Goal: Task Accomplishment & Management: Use online tool/utility

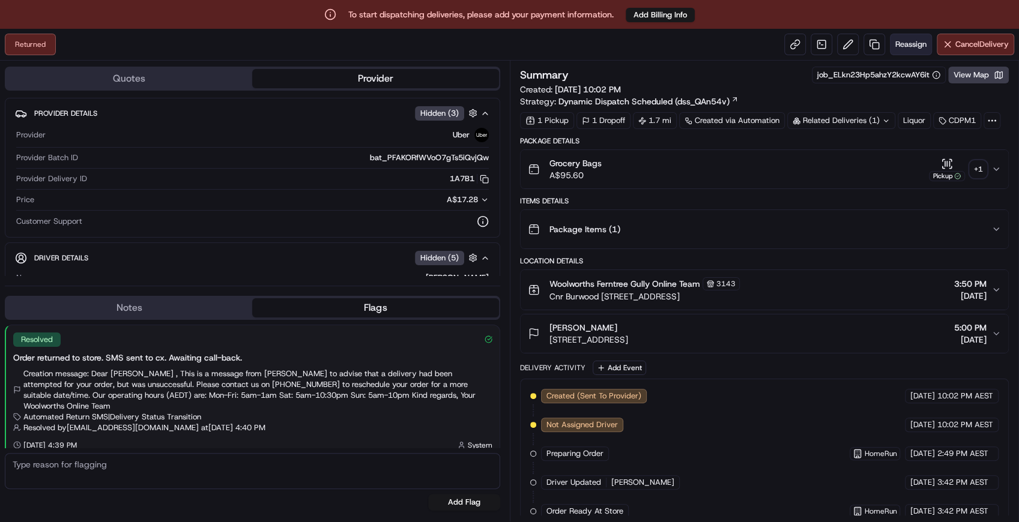
click at [909, 42] on span "Reassign" at bounding box center [910, 44] width 31 height 11
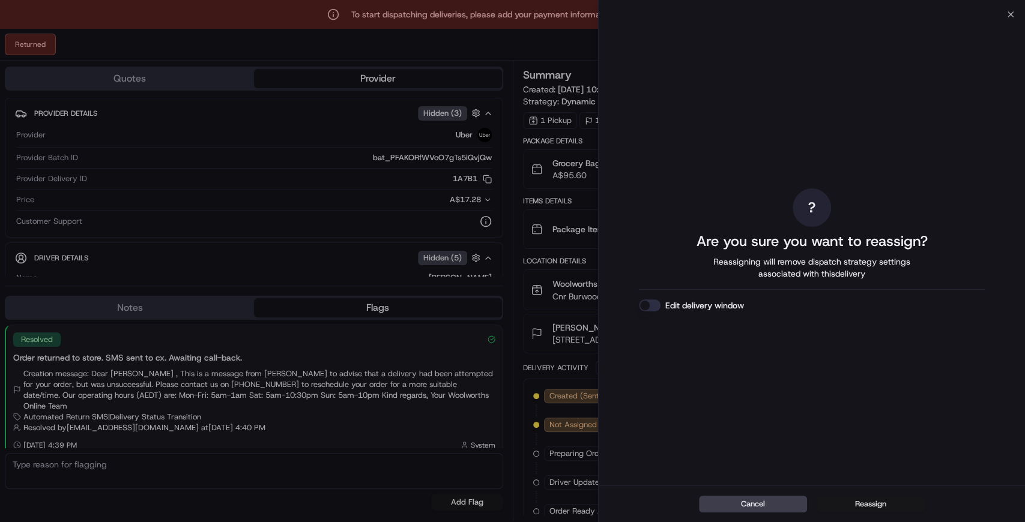
click at [884, 504] on button "Reassign" at bounding box center [871, 504] width 108 height 17
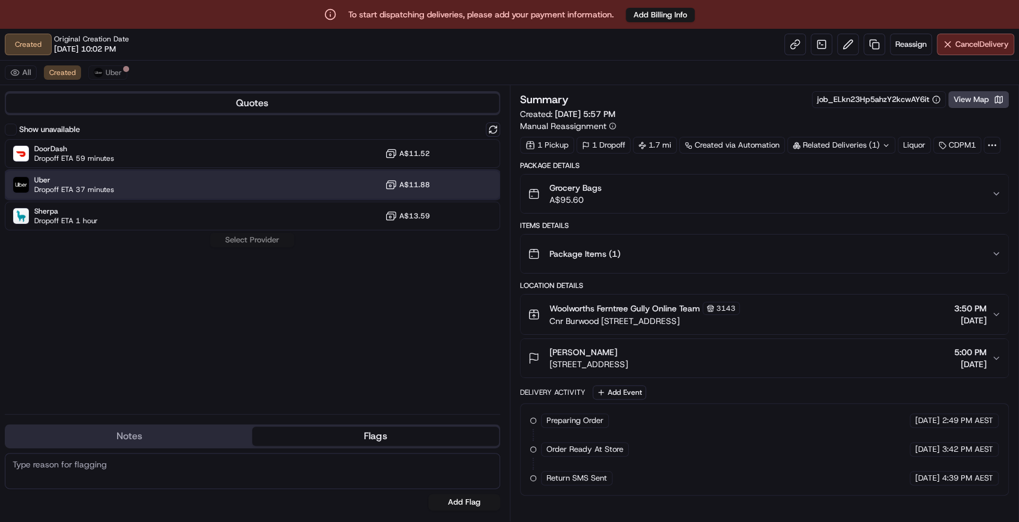
click at [226, 189] on div "Uber Dropoff ETA 37 minutes A$11.88" at bounding box center [252, 185] width 495 height 29
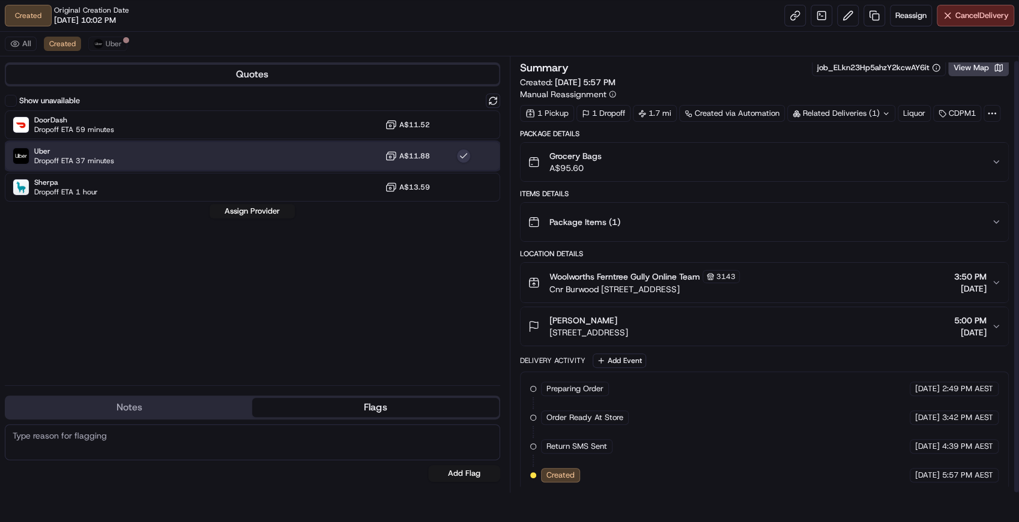
scroll to position [4, 0]
click at [232, 153] on div "Uber Dropoff ETA 37 minutes A$11.88" at bounding box center [252, 156] width 495 height 29
click at [253, 210] on button "Assign Provider" at bounding box center [252, 211] width 85 height 14
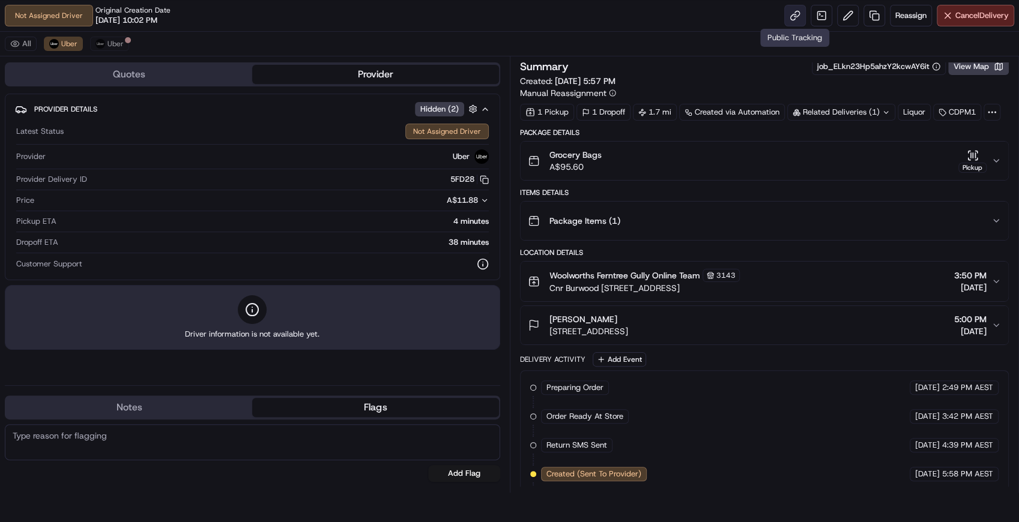
click at [794, 14] on link at bounding box center [795, 16] width 22 height 22
